Goal: Find specific page/section: Find specific page/section

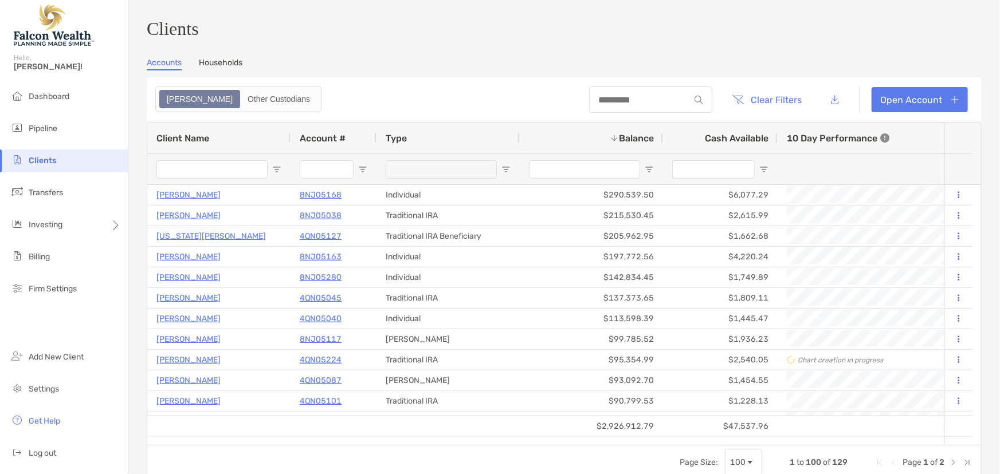
click at [203, 175] on input "Client Name Filter Input" at bounding box center [211, 169] width 111 height 18
click at [221, 172] on input "Client Name Filter Input" at bounding box center [211, 169] width 111 height 18
type input "*******"
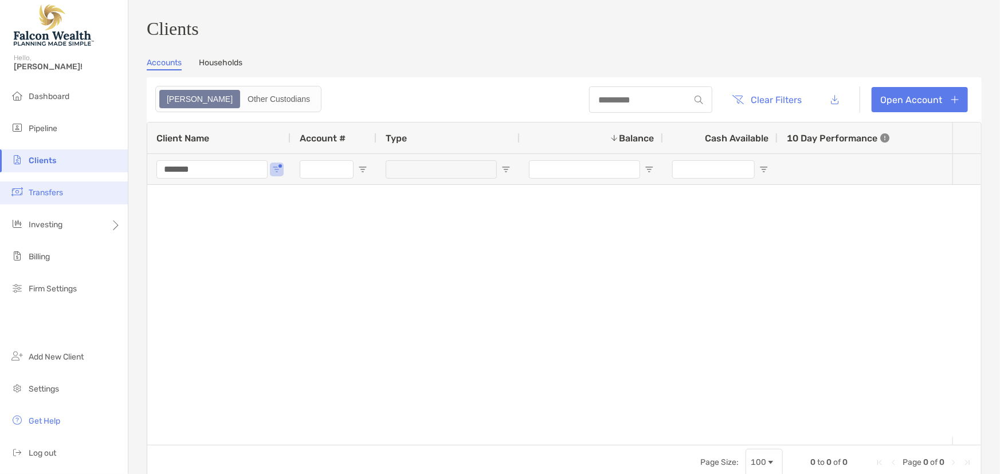
drag, startPoint x: 212, startPoint y: 176, endPoint x: 122, endPoint y: 180, distance: 90.1
click at [122, 180] on div "Clients Hello, [PERSON_NAME]! Dashboard Pipeline Clients Transfers Investing Bi…" at bounding box center [500, 237] width 1000 height 474
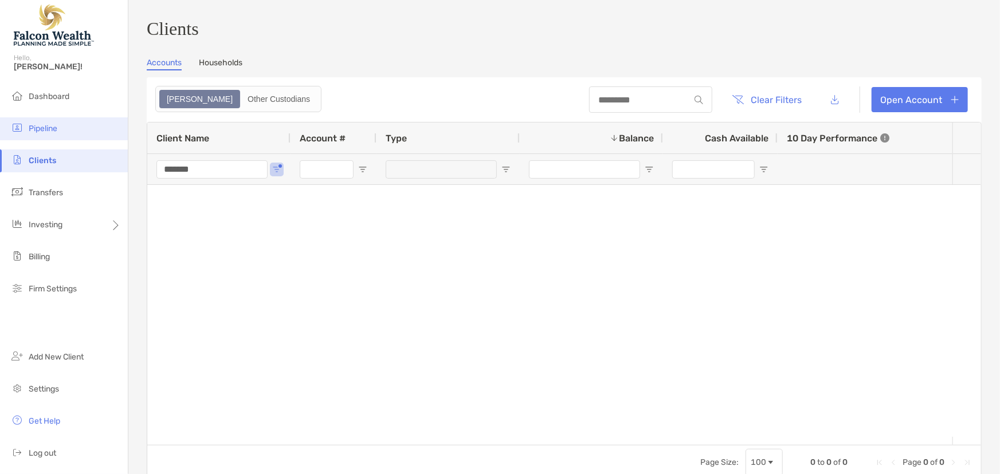
click at [61, 129] on li "Pipeline" at bounding box center [64, 128] width 128 height 23
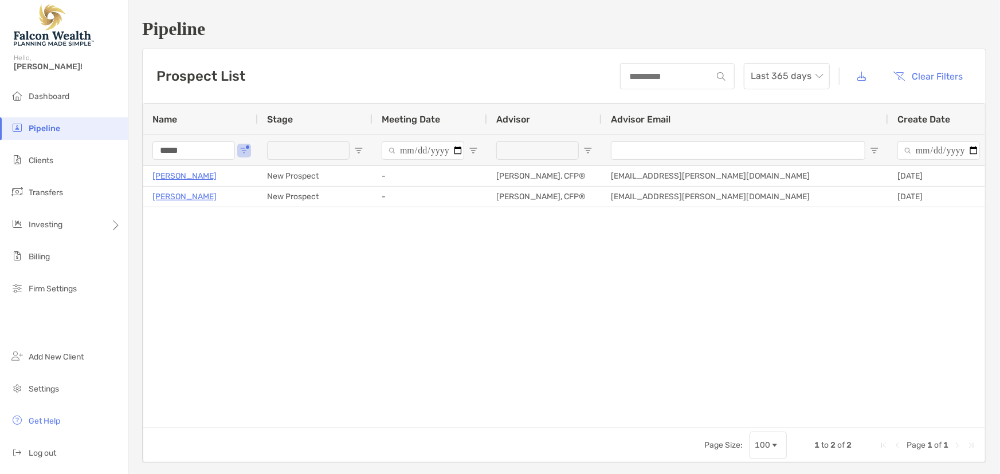
drag, startPoint x: 210, startPoint y: 148, endPoint x: 135, endPoint y: 151, distance: 75.7
click at [135, 151] on div "Pipeline Prospect List Last 365 days Clear Filters 1 to 2 of 2. Page 1 of 1 Nam…" at bounding box center [563, 241] width 871 height 482
type input "*******"
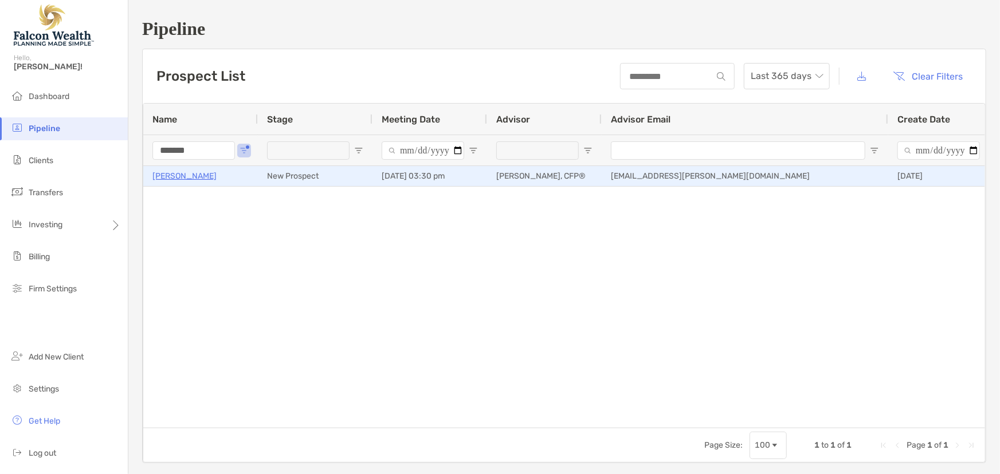
click at [183, 175] on p "[PERSON_NAME]" at bounding box center [184, 176] width 64 height 14
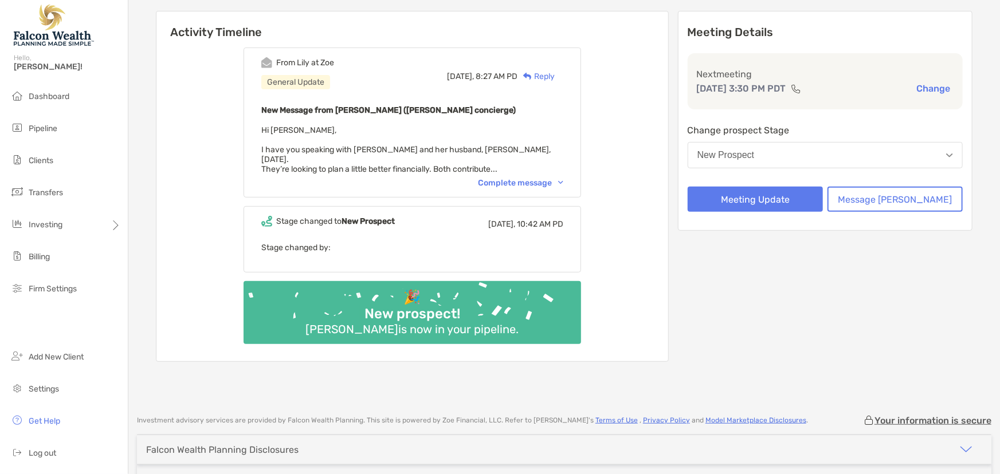
scroll to position [76, 0]
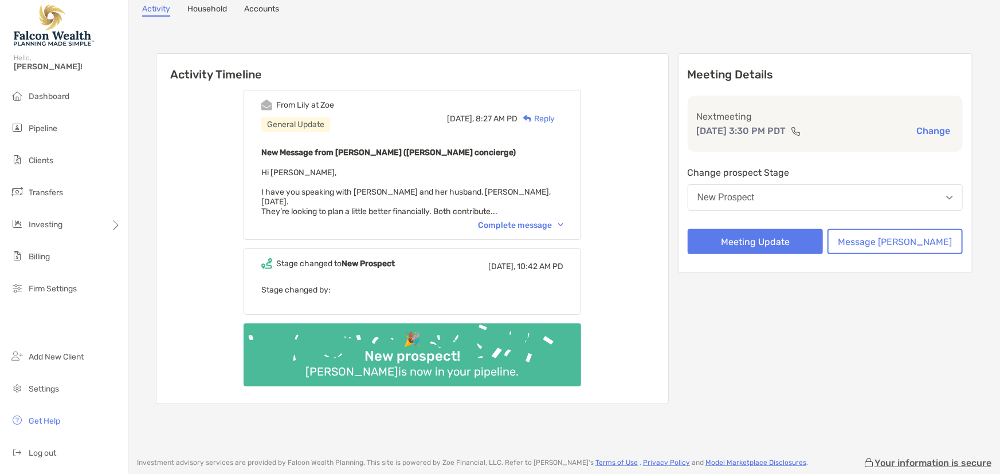
click at [528, 221] on div "Complete message" at bounding box center [520, 226] width 85 height 10
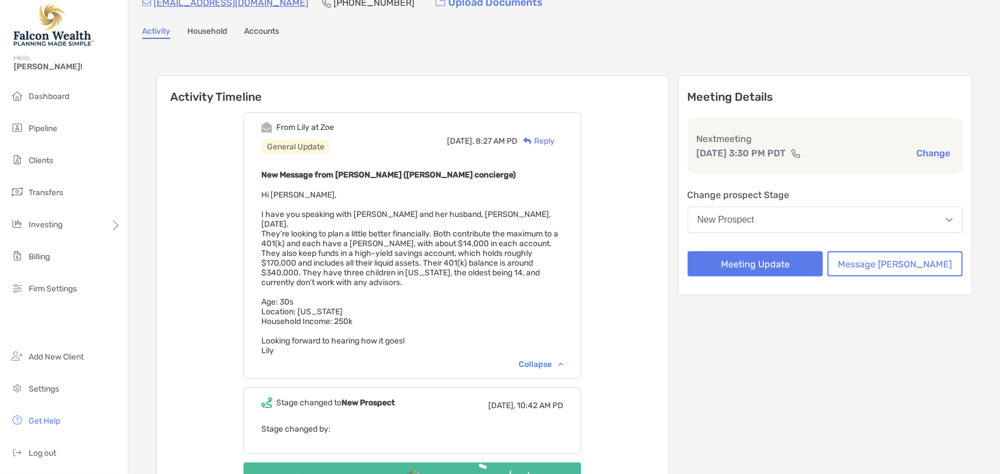
scroll to position [23, 0]
